Goal: Check status: Check status

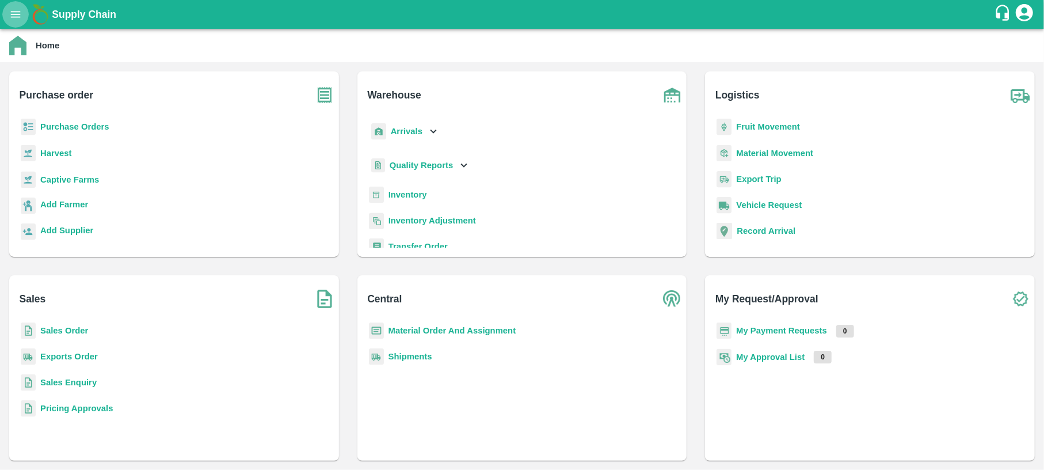
click at [16, 17] on icon "open drawer" at bounding box center [16, 14] width 10 height 6
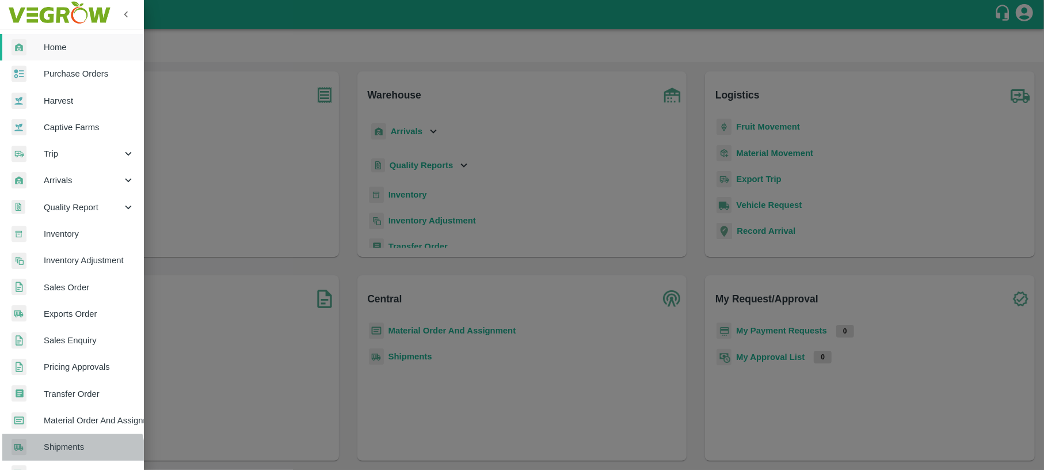
click at [69, 453] on link "Shipments" at bounding box center [72, 447] width 144 height 26
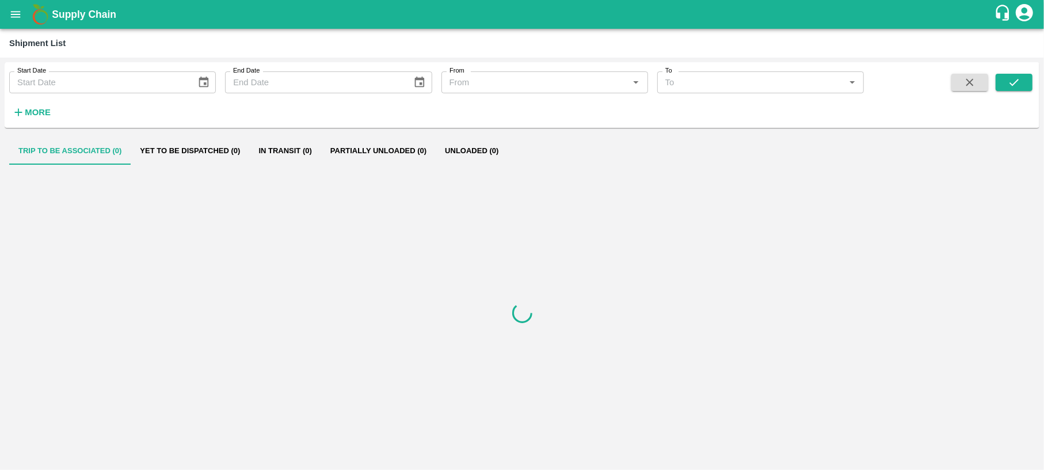
click at [31, 99] on div "More" at bounding box center [27, 107] width 54 height 29
click at [28, 113] on strong "More" at bounding box center [38, 112] width 26 height 9
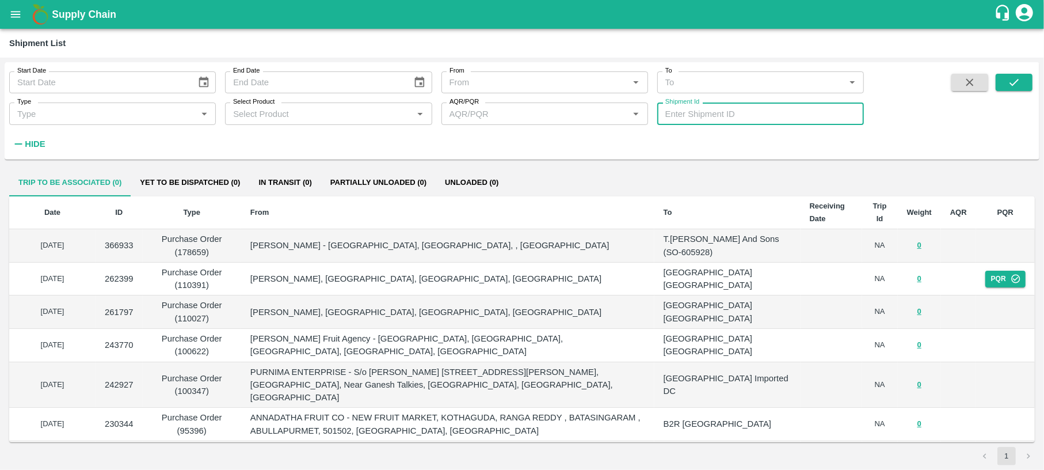
click at [740, 119] on input "Shipment Id" at bounding box center [761, 113] width 207 height 22
paste input "362532"
type input "362532"
click at [1012, 81] on icon "submit" at bounding box center [1014, 82] width 13 height 13
